Goal: Register for event/course

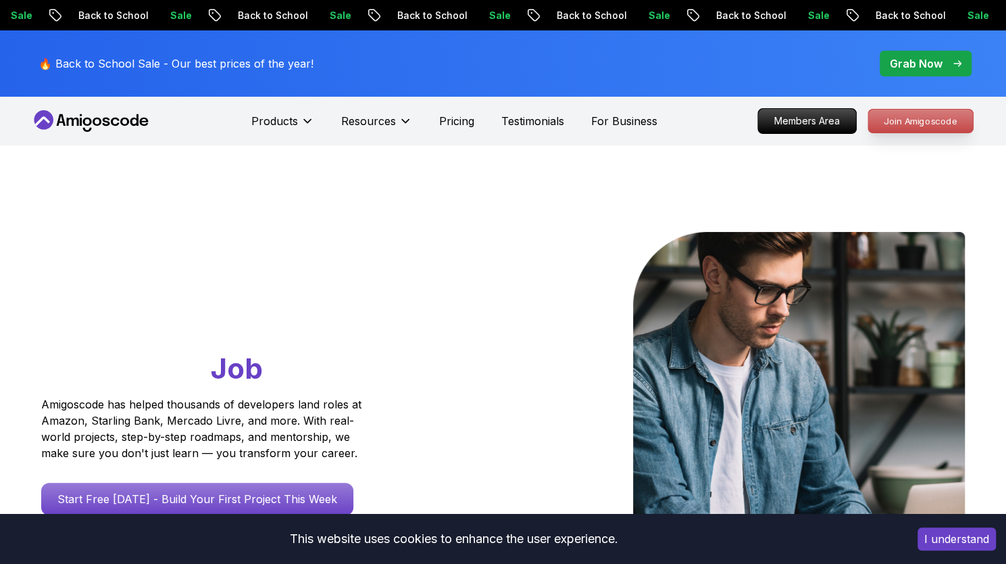
click at [894, 117] on p "Join Amigoscode" at bounding box center [921, 120] width 105 height 23
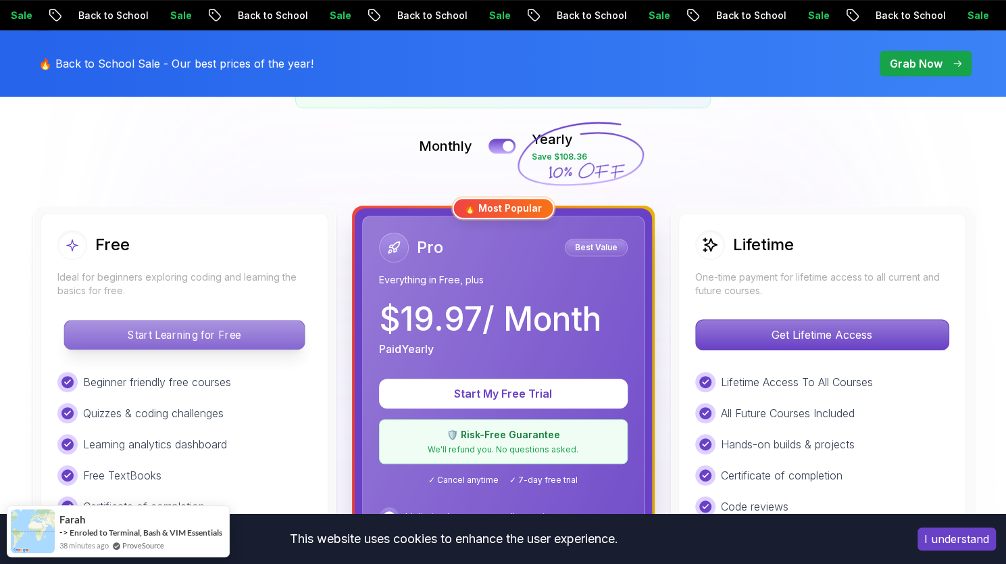
scroll to position [518, 0]
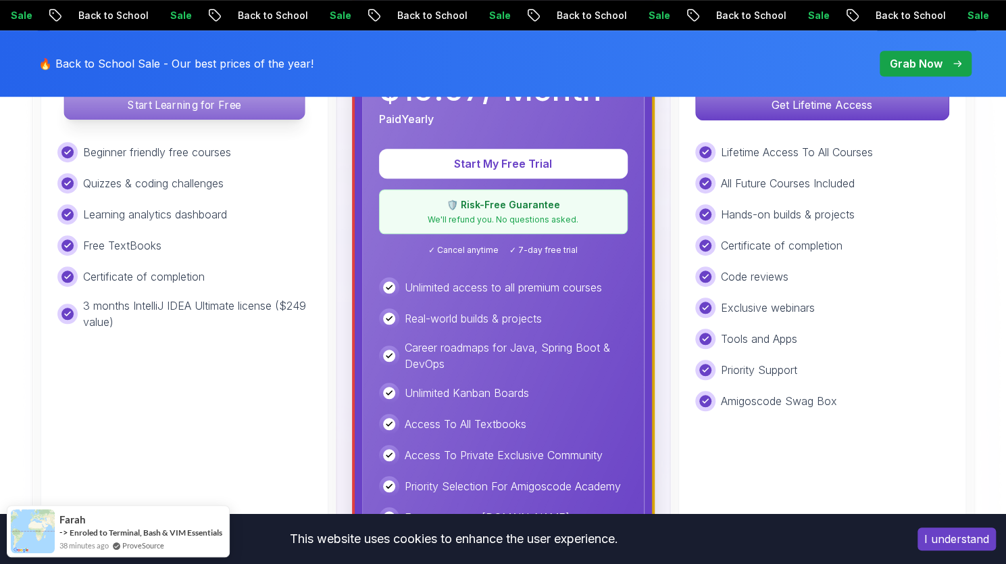
click at [270, 99] on p "Start Learning for Free" at bounding box center [184, 105] width 240 height 28
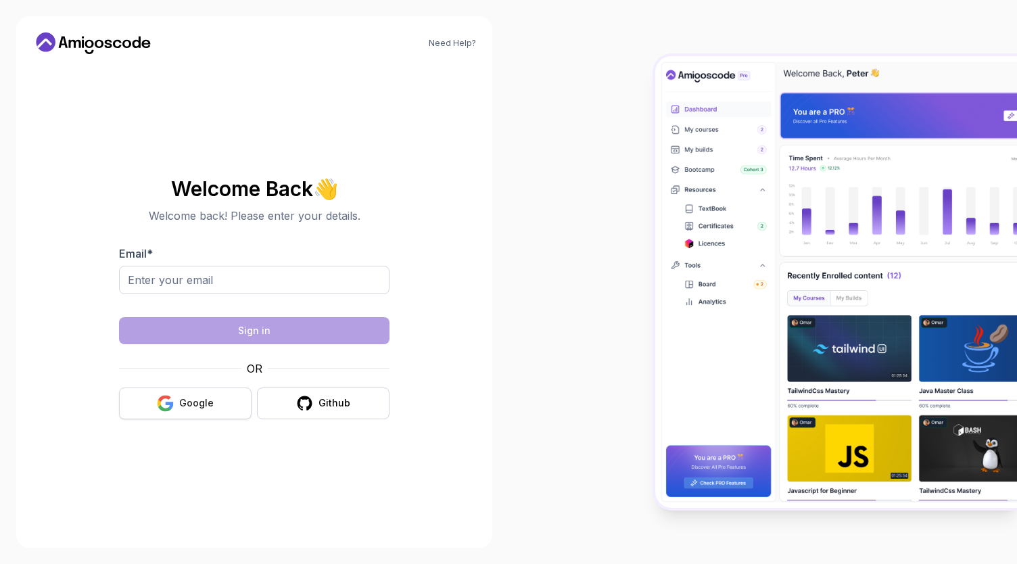
click at [185, 404] on div "Google" at bounding box center [196, 403] width 34 height 14
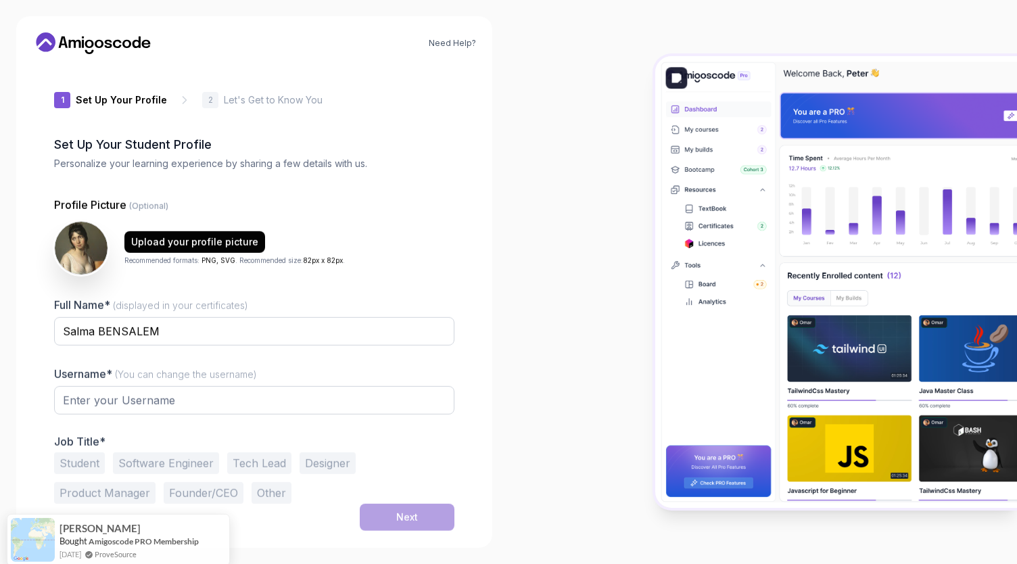
type input "shinyfalcon99bd8"
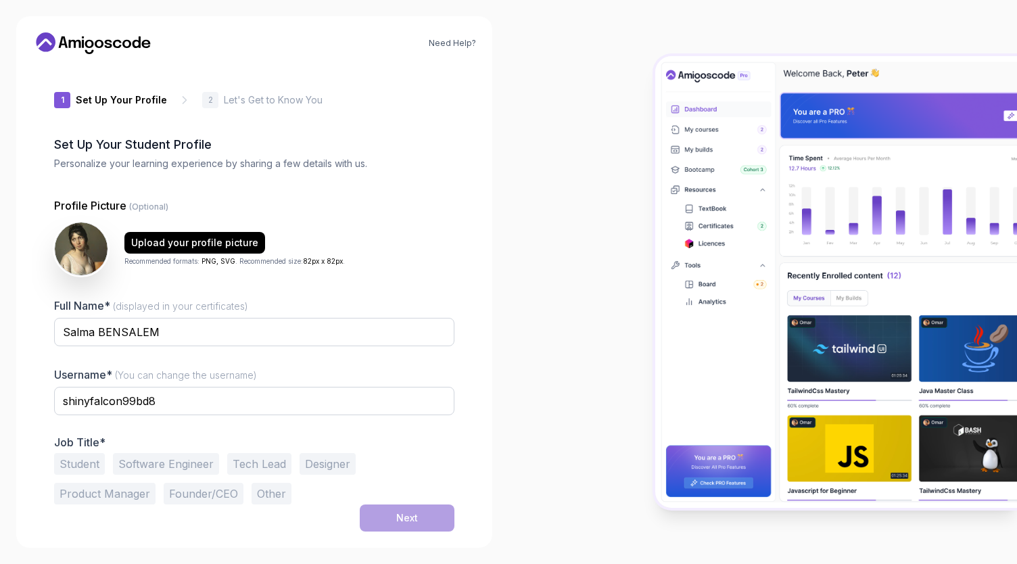
click at [76, 460] on button "Student" at bounding box center [79, 464] width 51 height 22
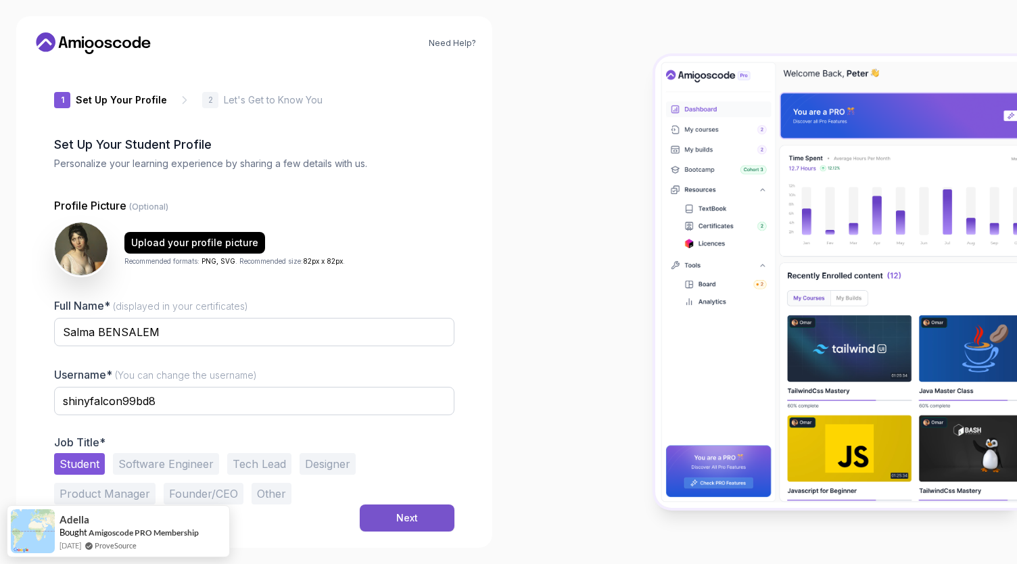
click at [403, 509] on button "Next" at bounding box center [407, 517] width 95 height 27
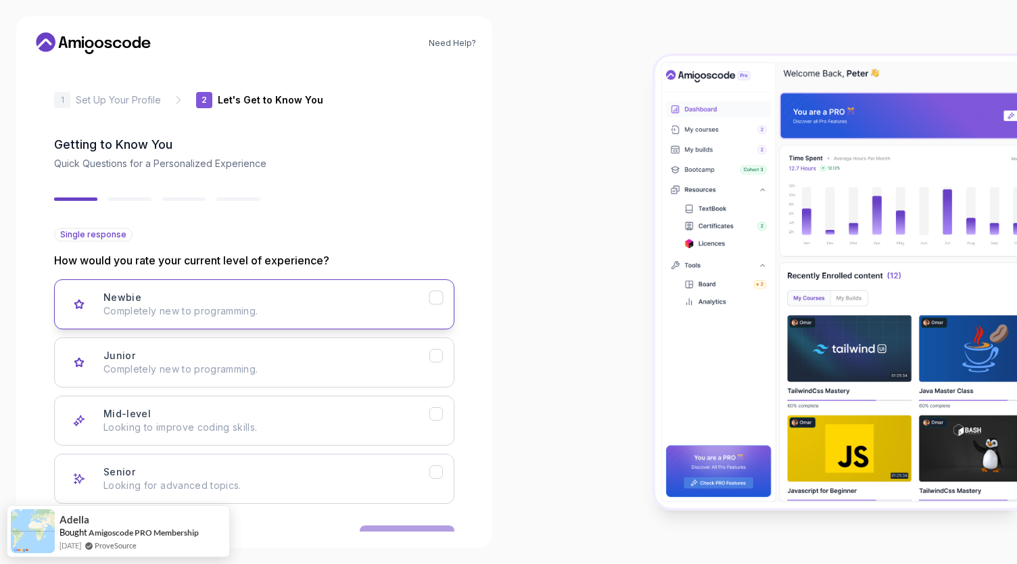
click at [285, 306] on p "Completely new to programming." at bounding box center [266, 311] width 326 height 14
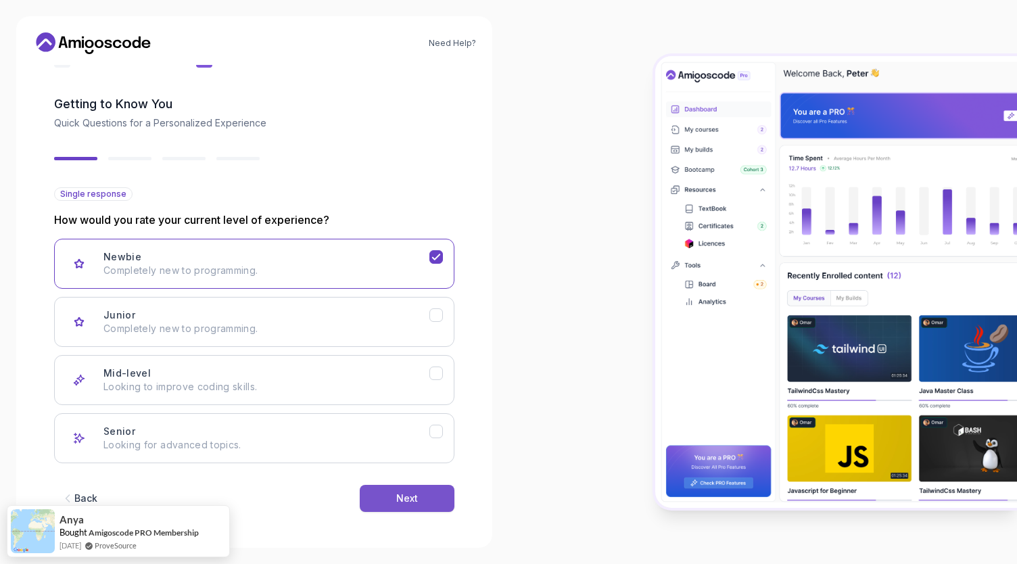
click at [412, 494] on div "Next" at bounding box center [407, 498] width 22 height 14
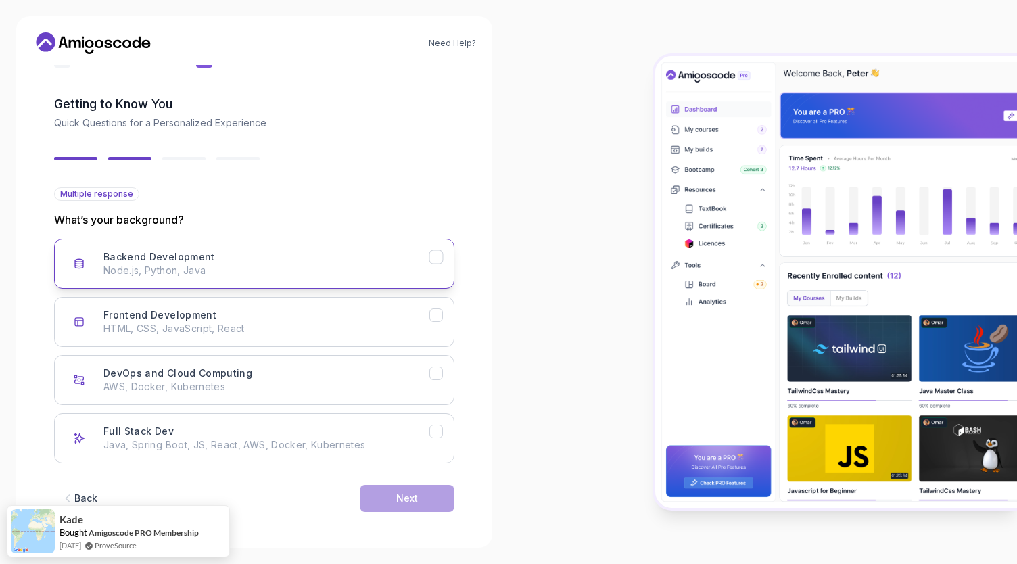
click at [280, 266] on p "Node.js, Python, Java" at bounding box center [266, 271] width 326 height 14
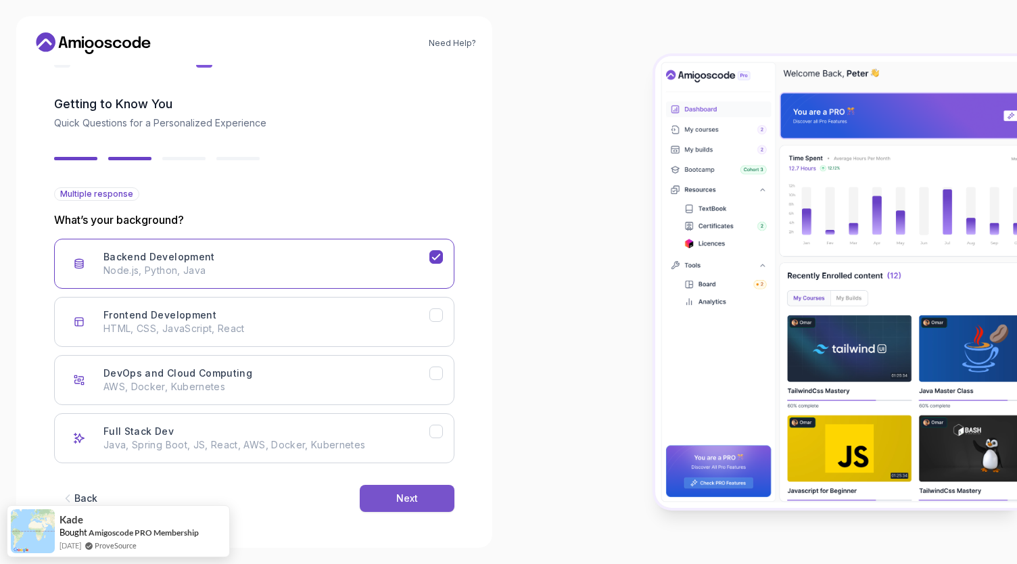
click at [407, 487] on button "Next" at bounding box center [407, 498] width 95 height 27
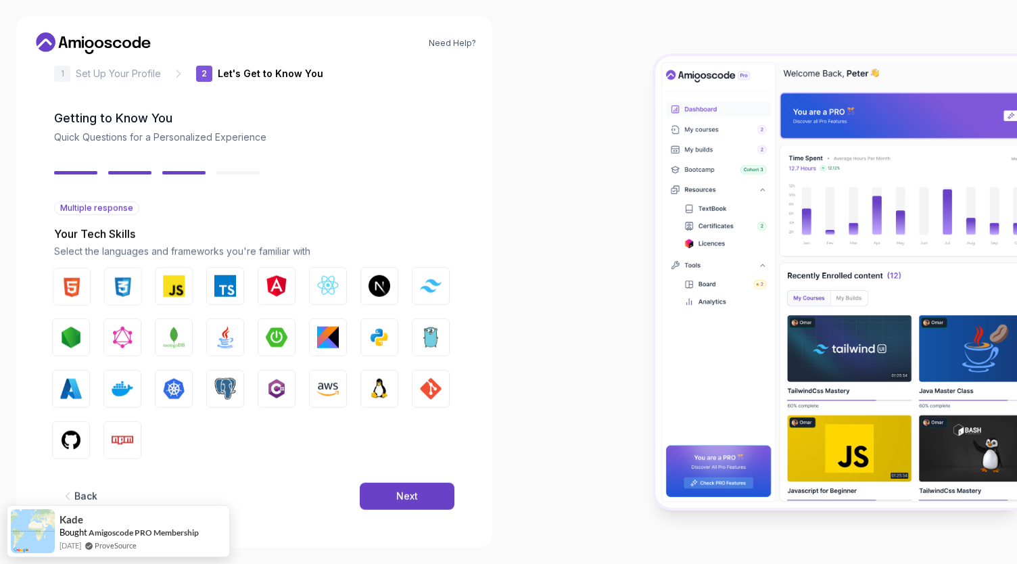
scroll to position [26, 0]
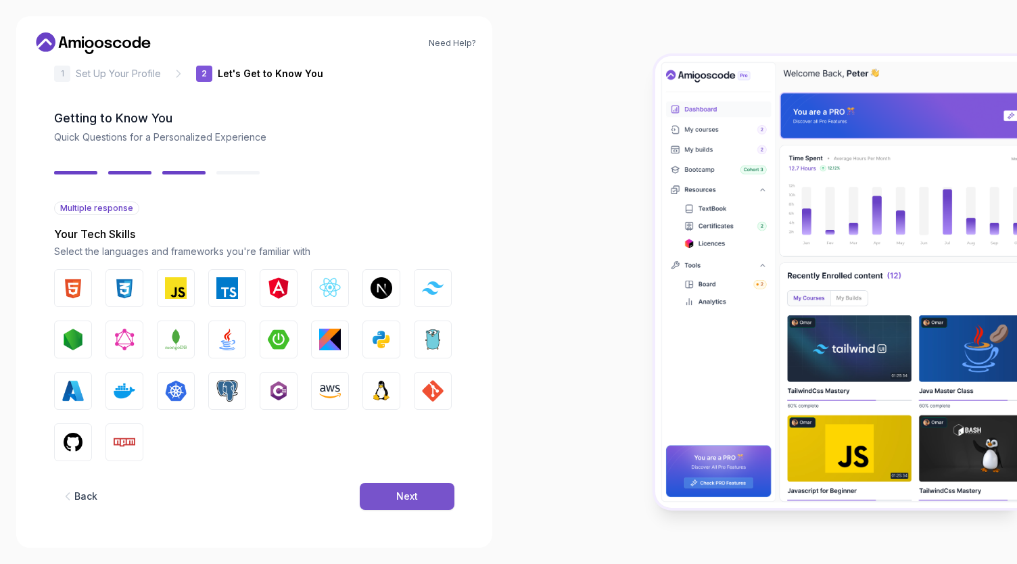
click at [393, 491] on button "Next" at bounding box center [407, 496] width 95 height 27
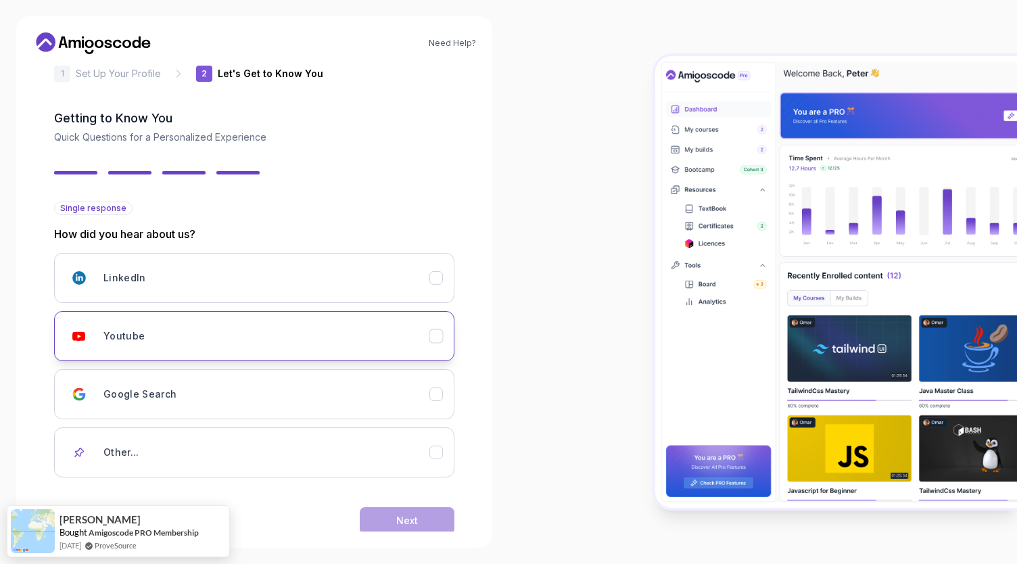
click at [351, 343] on div "Youtube" at bounding box center [266, 335] width 326 height 27
click at [389, 520] on button "Next" at bounding box center [407, 520] width 95 height 27
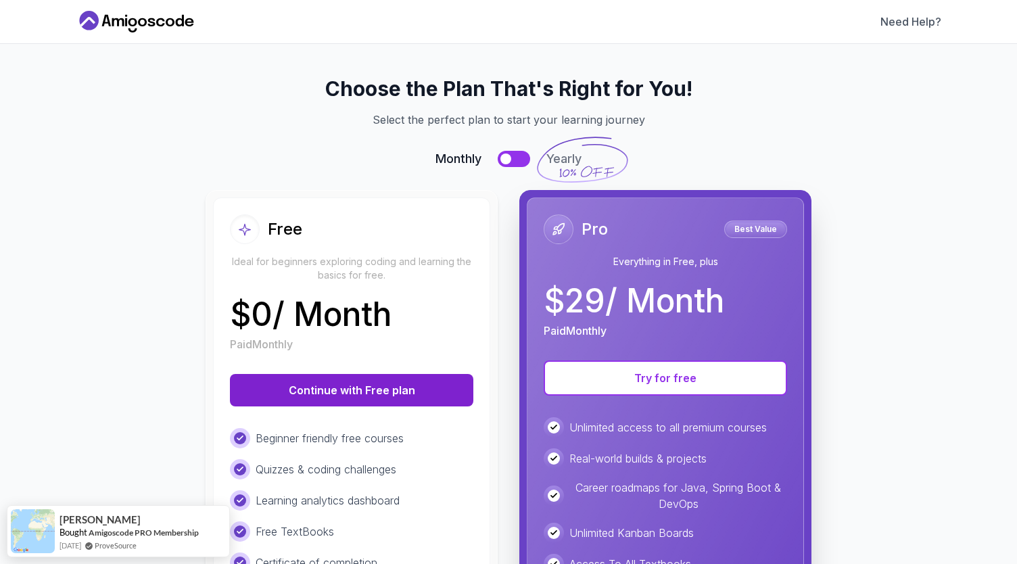
scroll to position [233, 0]
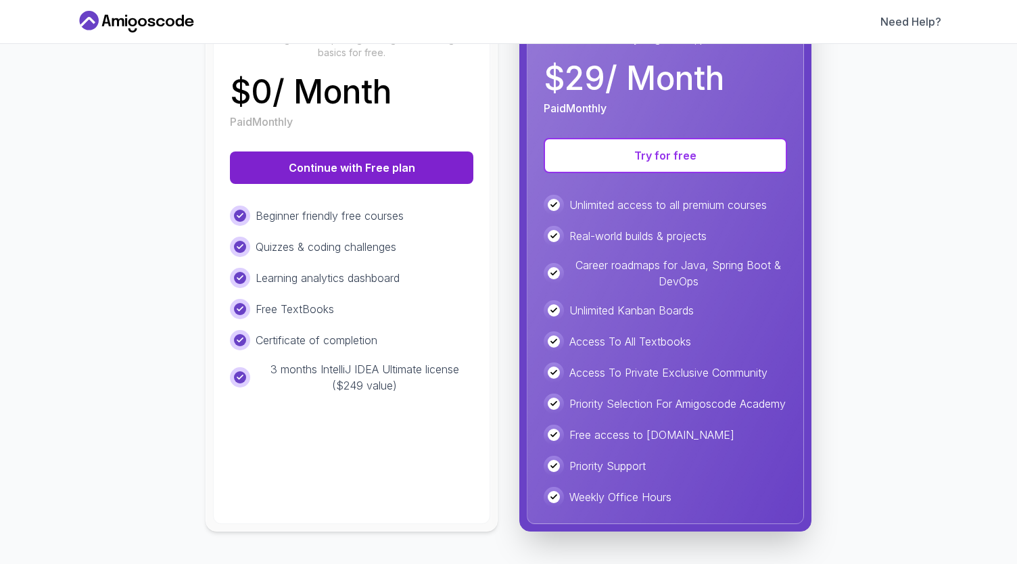
click at [421, 153] on button "Continue with Free plan" at bounding box center [351, 167] width 243 height 32
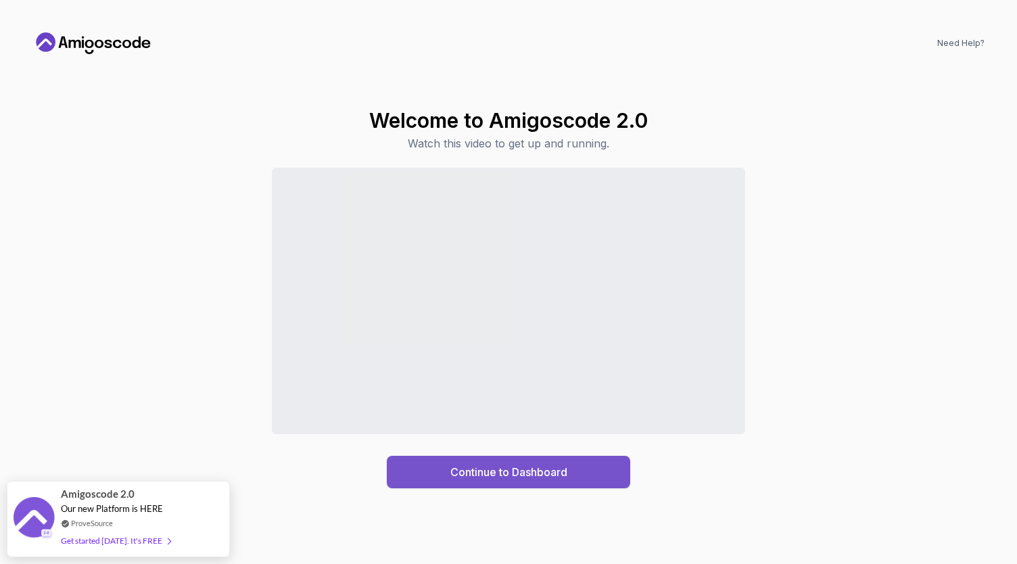
click at [533, 481] on button "Continue to Dashboard" at bounding box center [508, 472] width 243 height 32
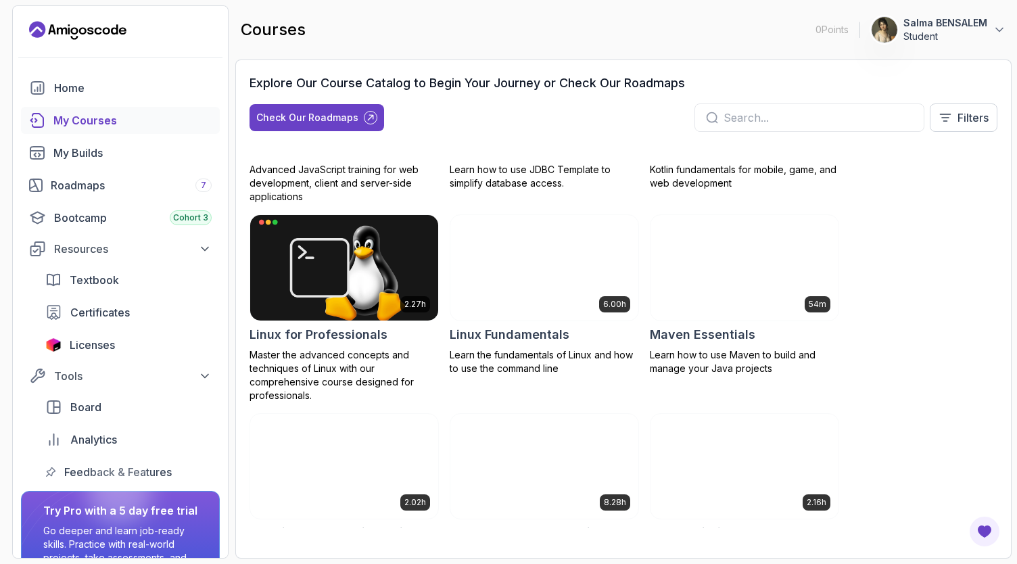
scroll to position [1830, 0]
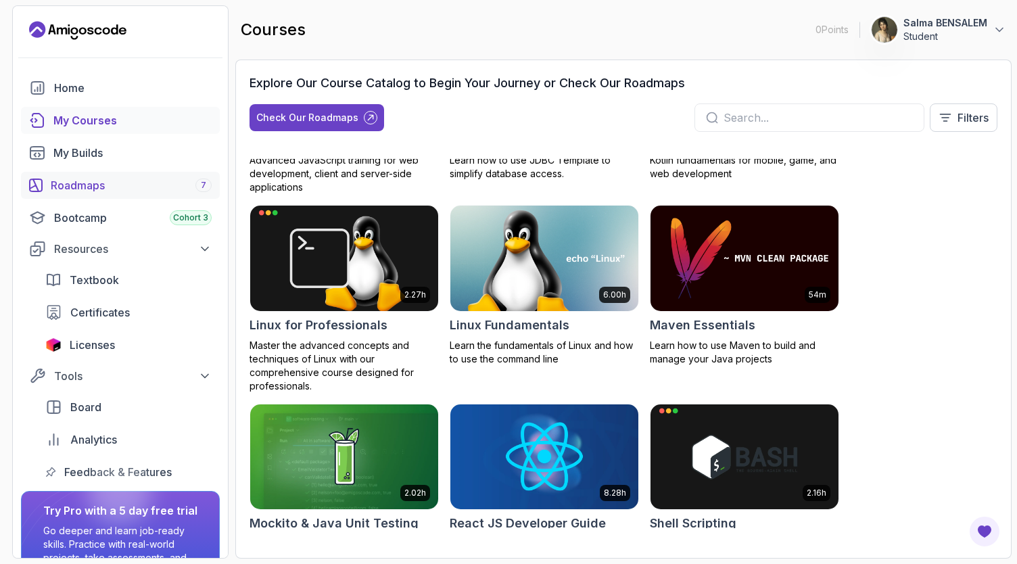
click at [62, 185] on div "Roadmaps 7" at bounding box center [131, 185] width 161 height 16
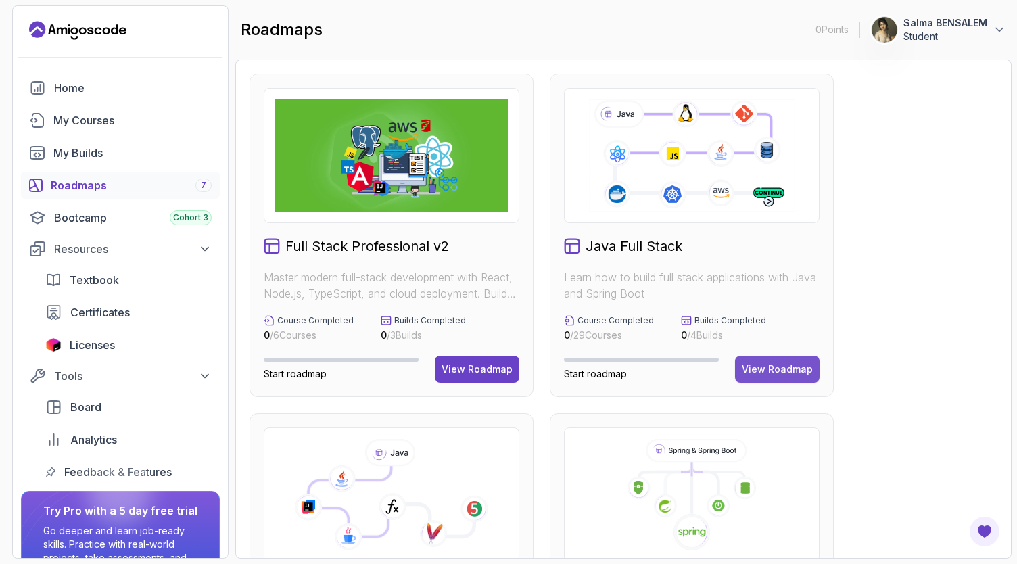
click at [806, 378] on button "View Roadmap" at bounding box center [777, 369] width 84 height 27
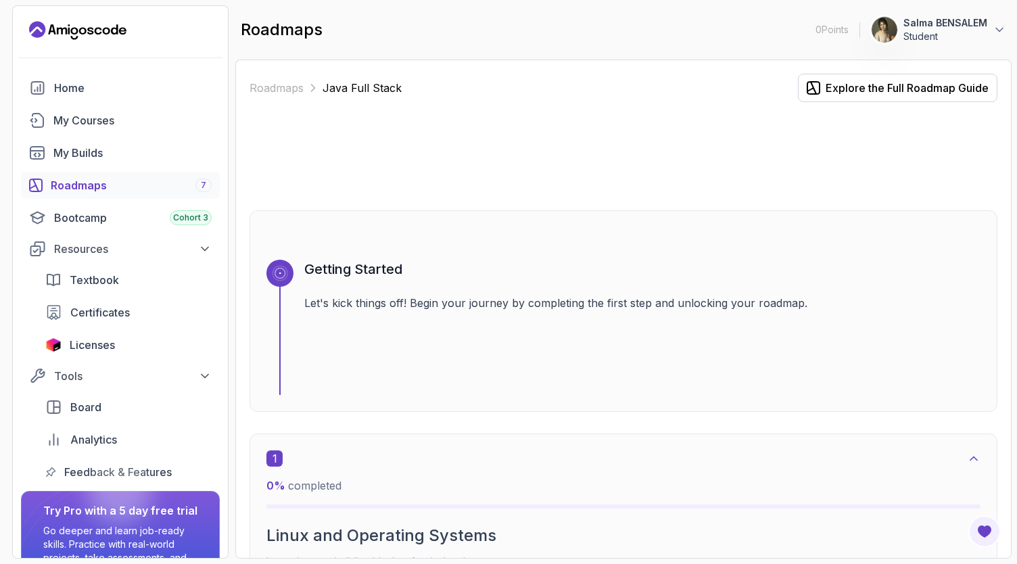
click at [285, 273] on icon at bounding box center [280, 273] width 14 height 14
click at [285, 273] on div at bounding box center [279, 273] width 27 height 27
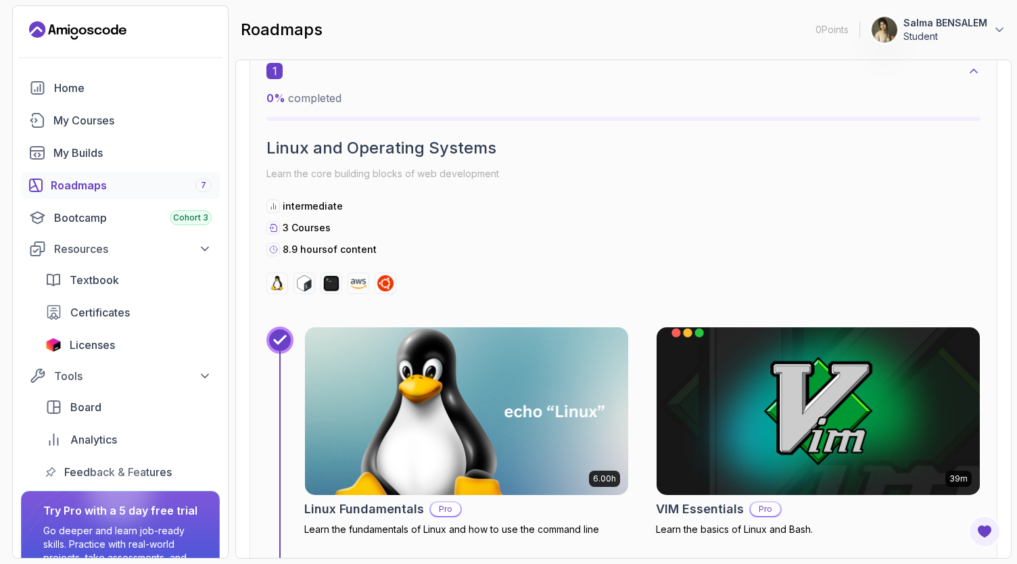
scroll to position [290, 0]
